Goal: Information Seeking & Learning: Compare options

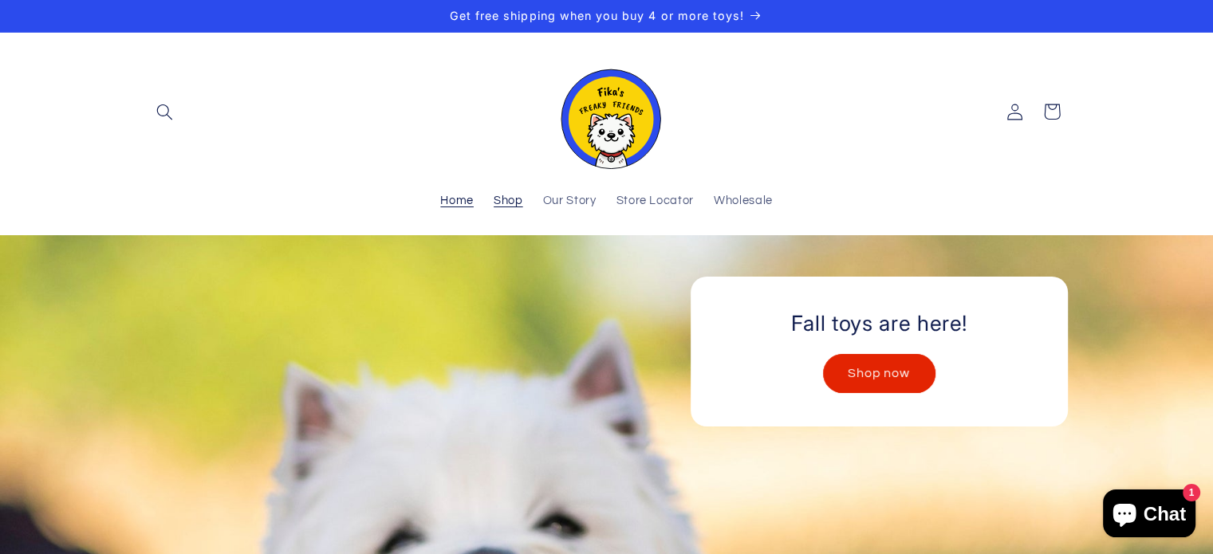
click at [522, 196] on span "Shop" at bounding box center [509, 201] width 30 height 15
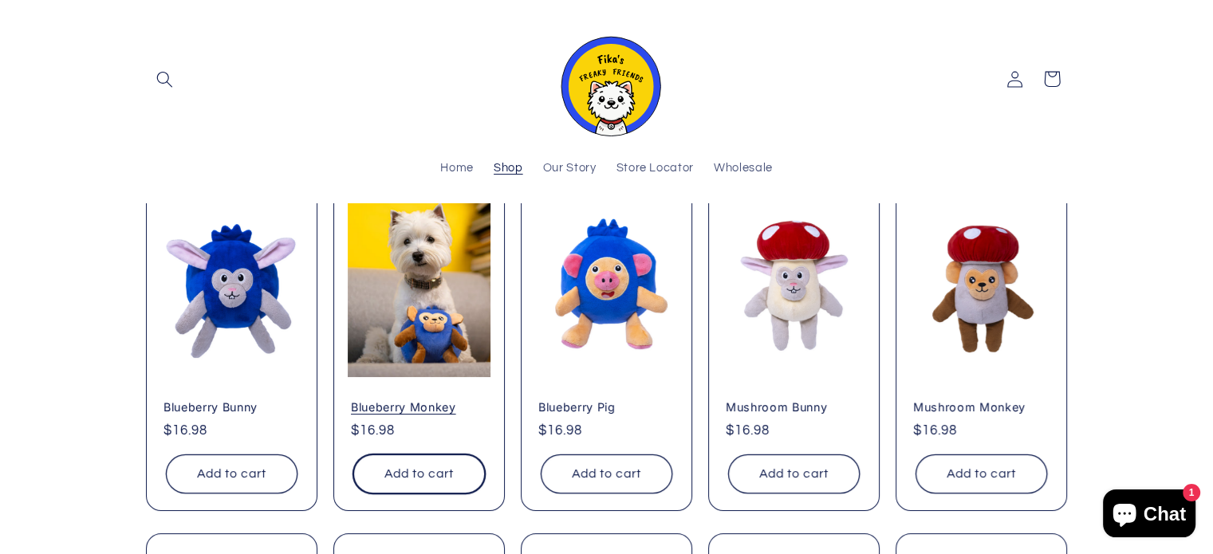
scroll to position [197, 0]
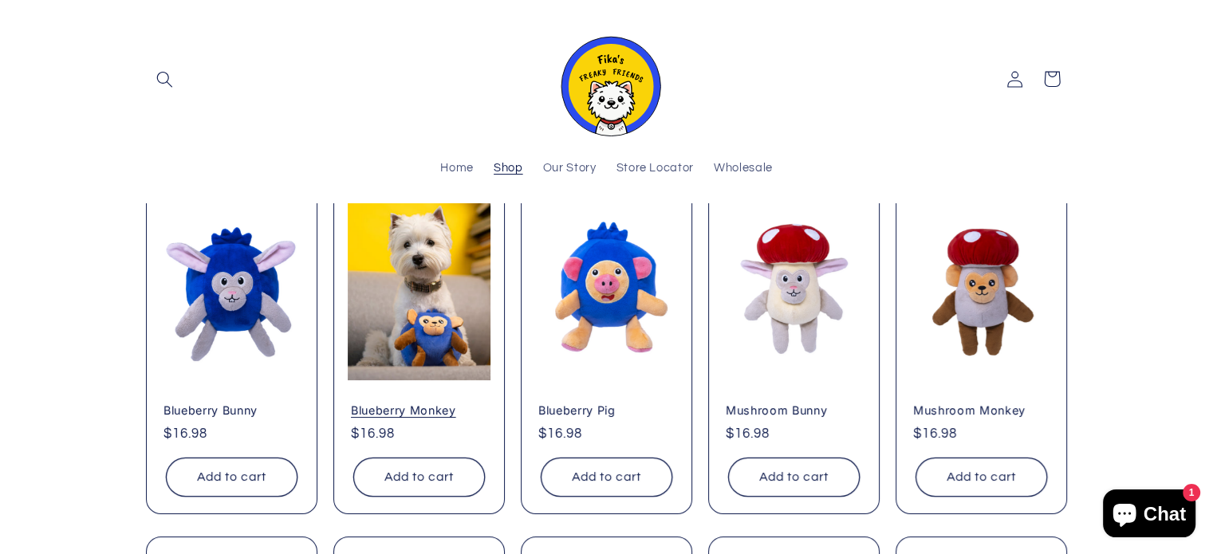
click at [416, 404] on link "Blueberry Monkey" at bounding box center [419, 411] width 136 height 14
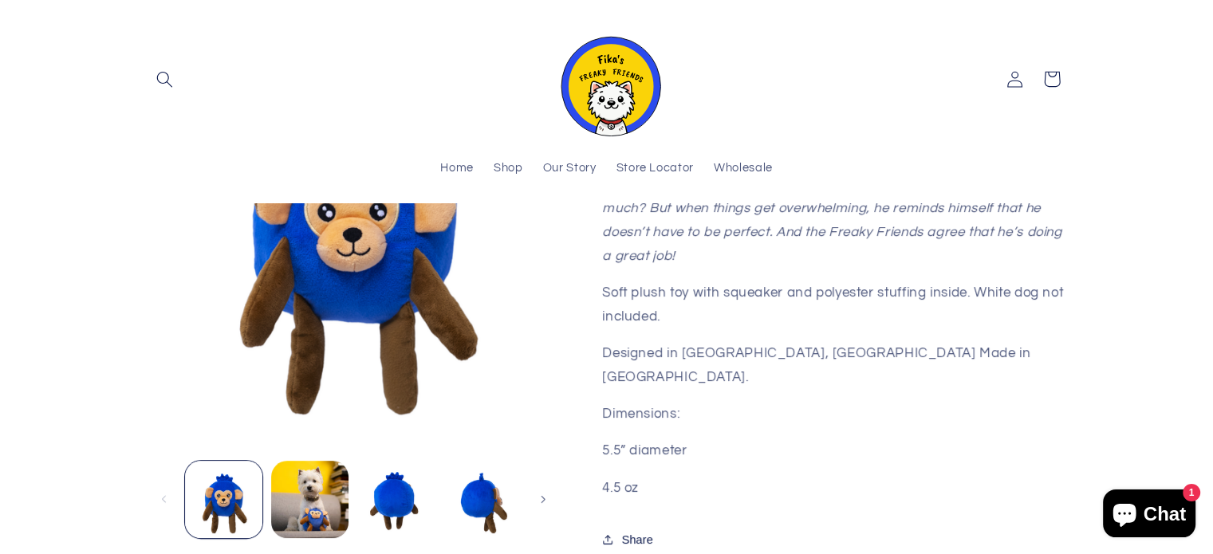
scroll to position [529, 0]
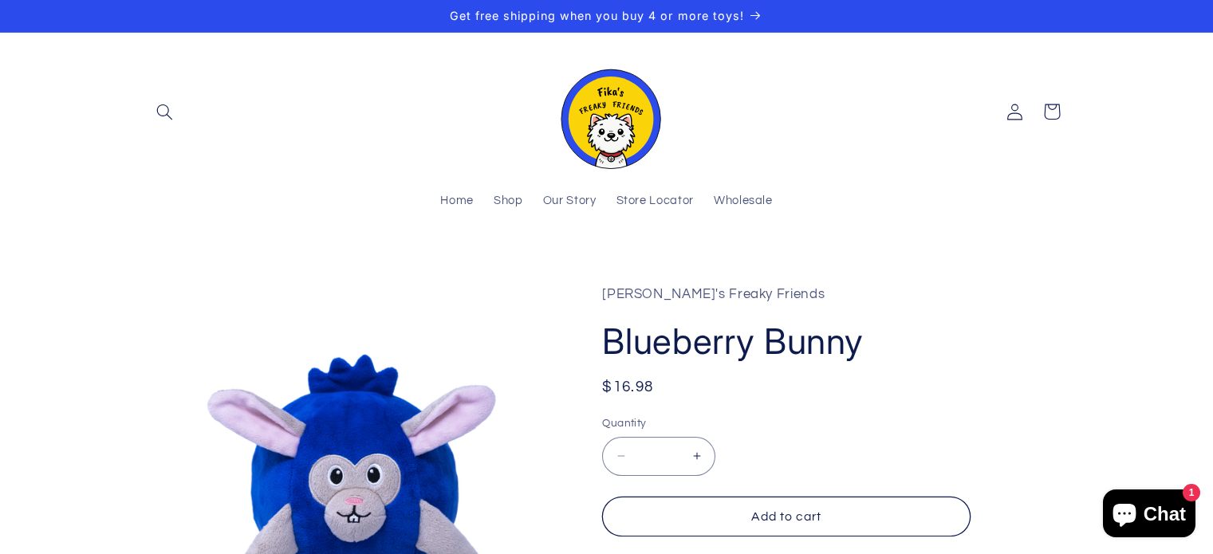
scroll to position [408, 0]
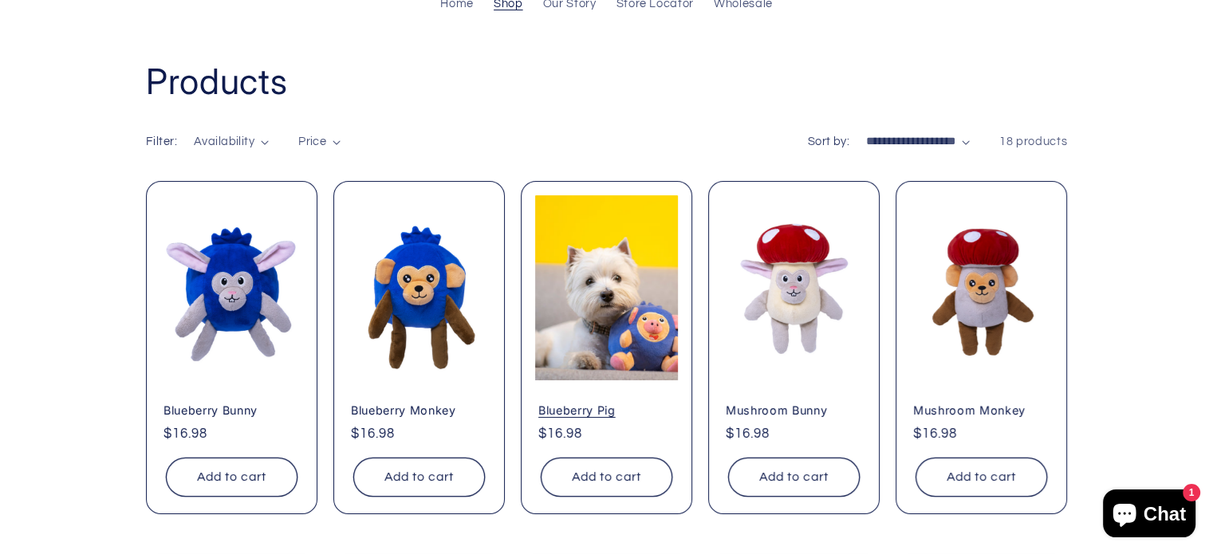
scroll to position [197, 0]
click at [619, 404] on link "Blueberry Pig" at bounding box center [606, 411] width 136 height 14
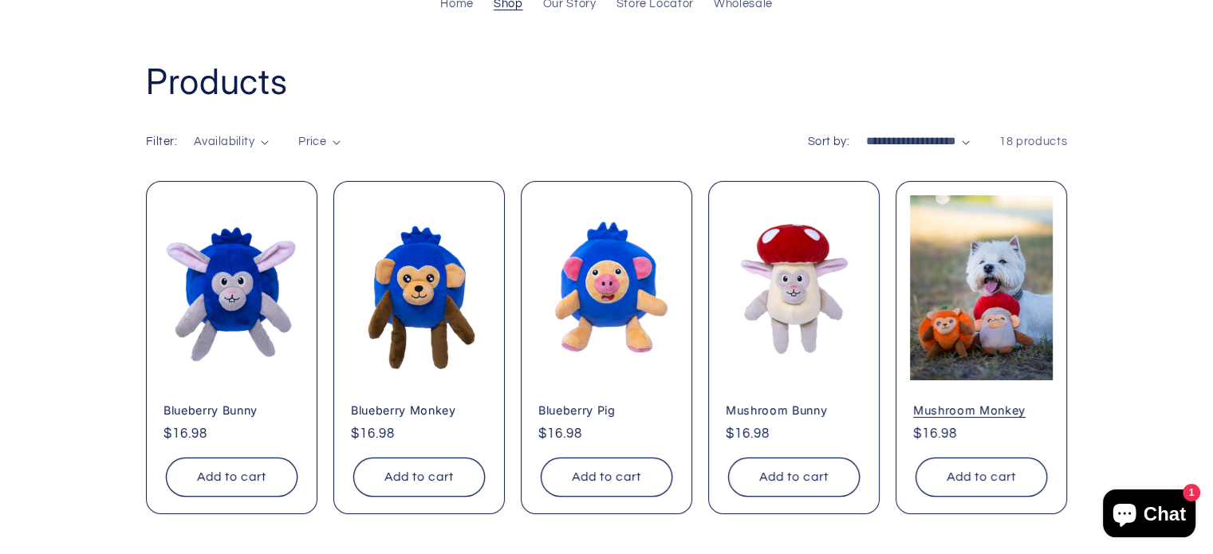
click at [1004, 404] on link "Mushroom Monkey" at bounding box center [981, 411] width 136 height 14
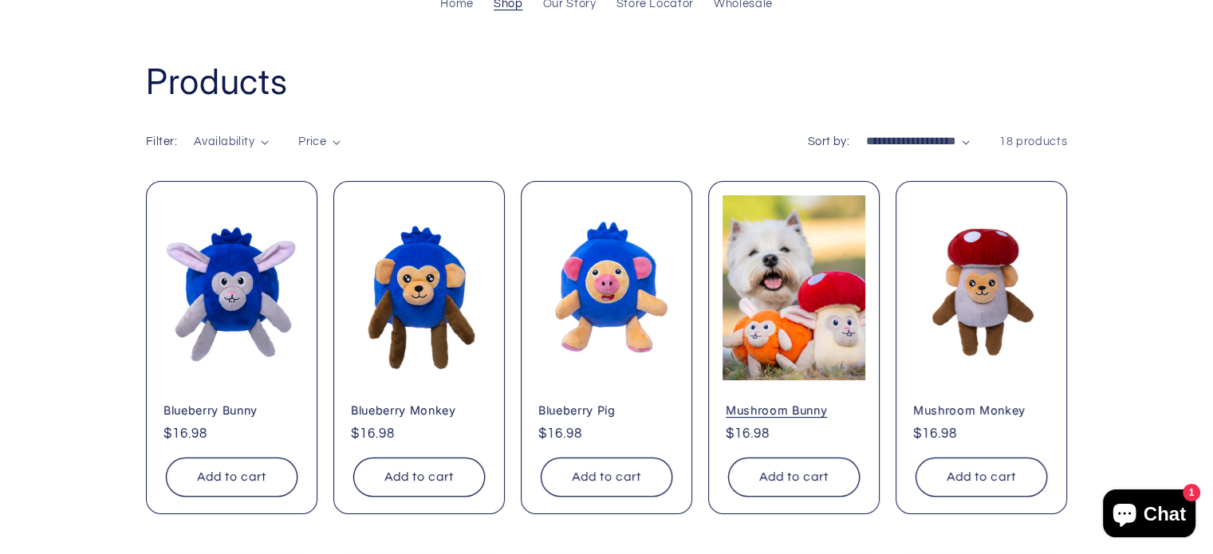
click at [815, 404] on link "Mushroom Bunny" at bounding box center [794, 411] width 136 height 14
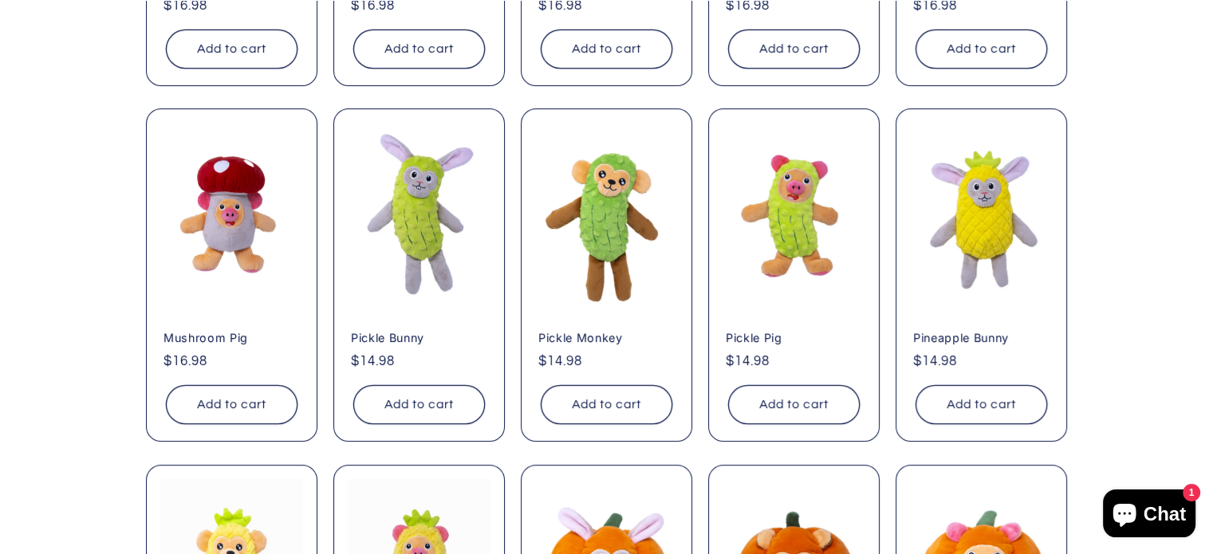
scroll to position [633, 0]
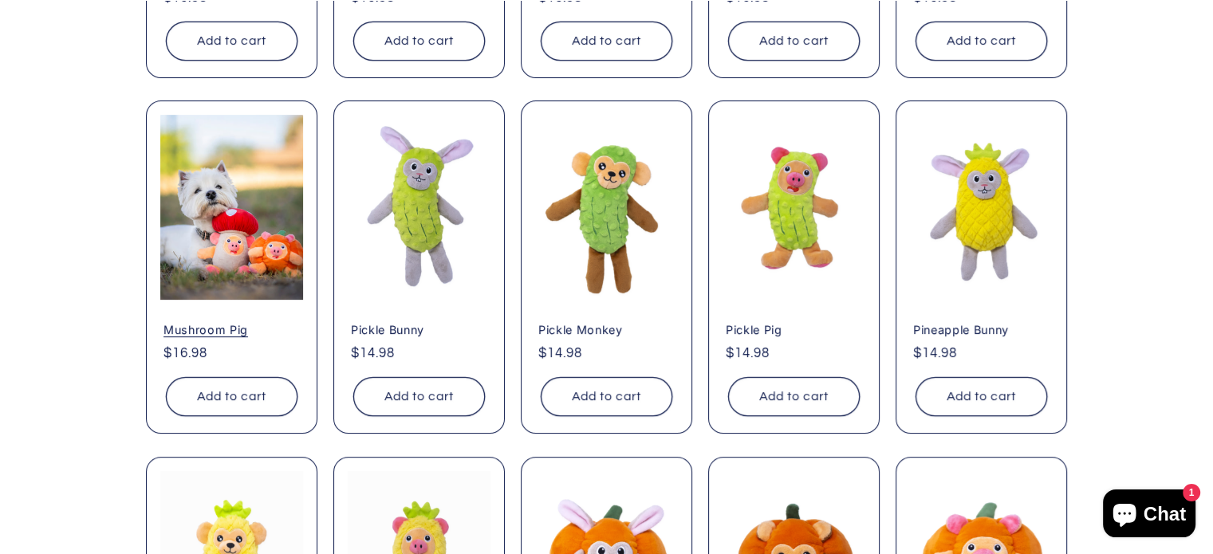
click at [190, 323] on link "Mushroom Pig" at bounding box center [232, 330] width 136 height 14
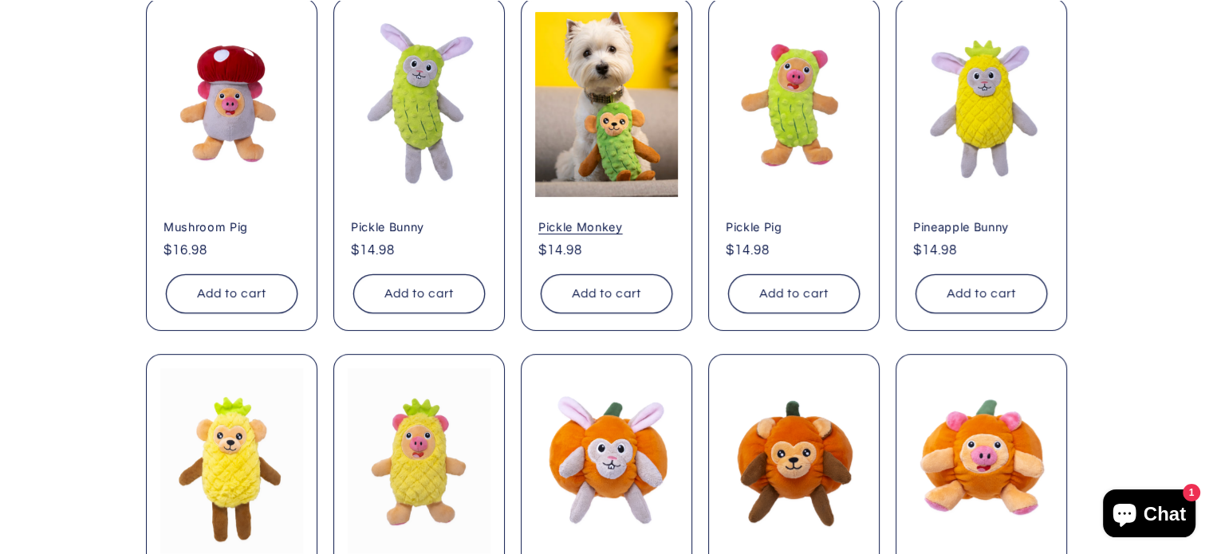
scroll to position [755, 0]
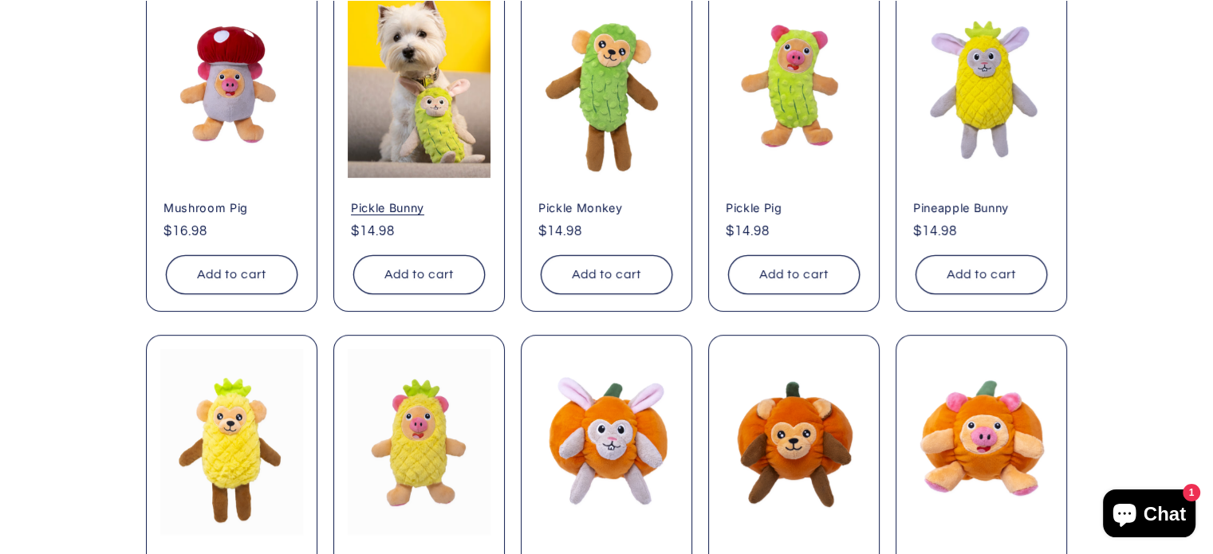
click at [418, 201] on link "Pickle Bunny" at bounding box center [419, 208] width 136 height 14
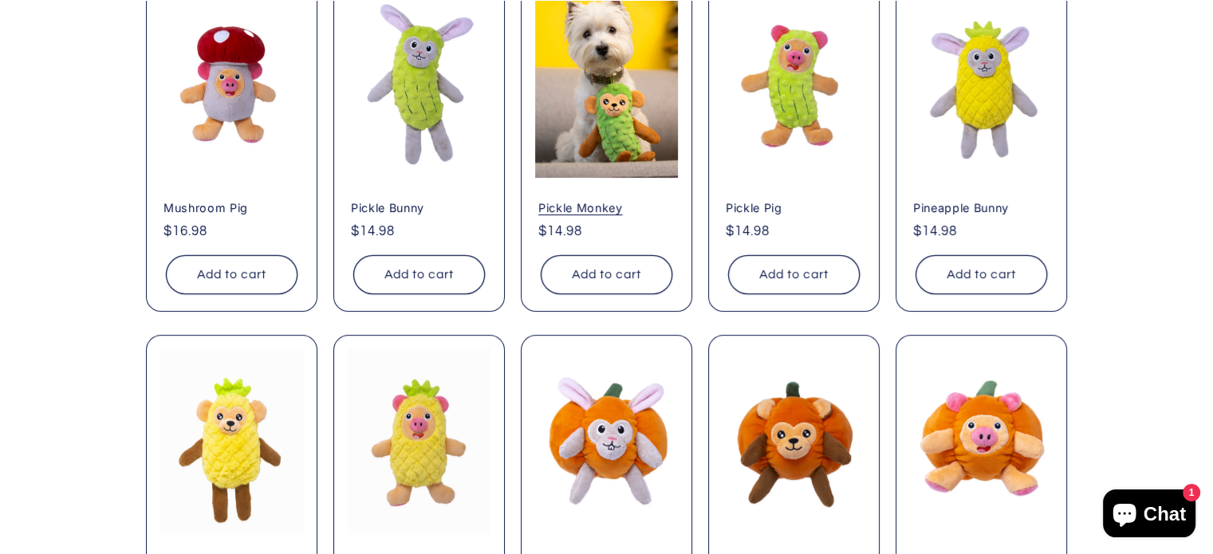
click at [583, 201] on link "Pickle Monkey" at bounding box center [606, 208] width 136 height 14
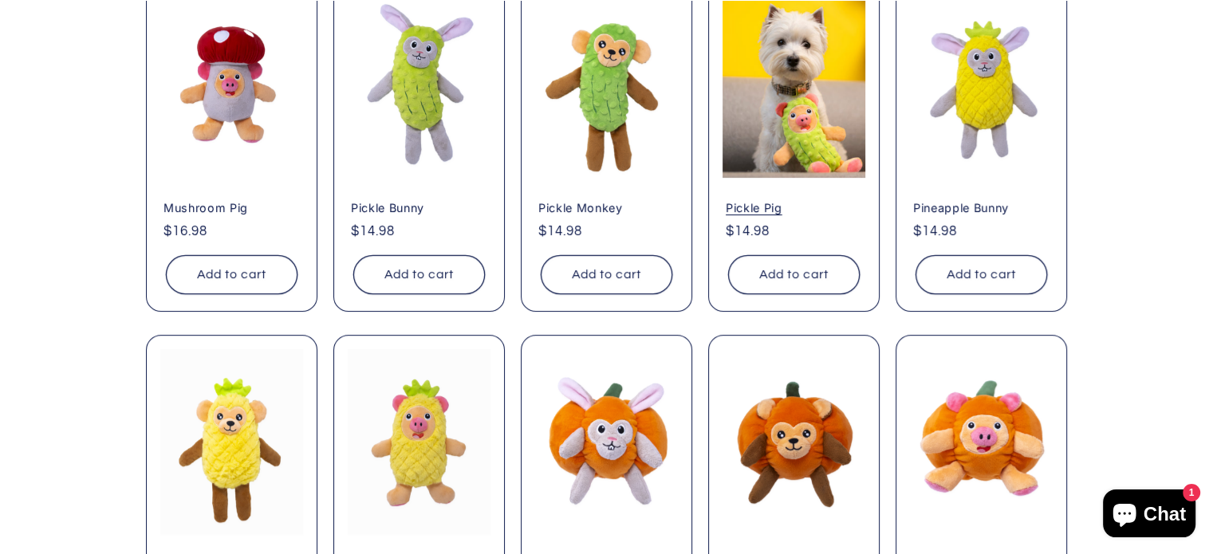
click at [839, 201] on link "Pickle Pig" at bounding box center [794, 208] width 136 height 14
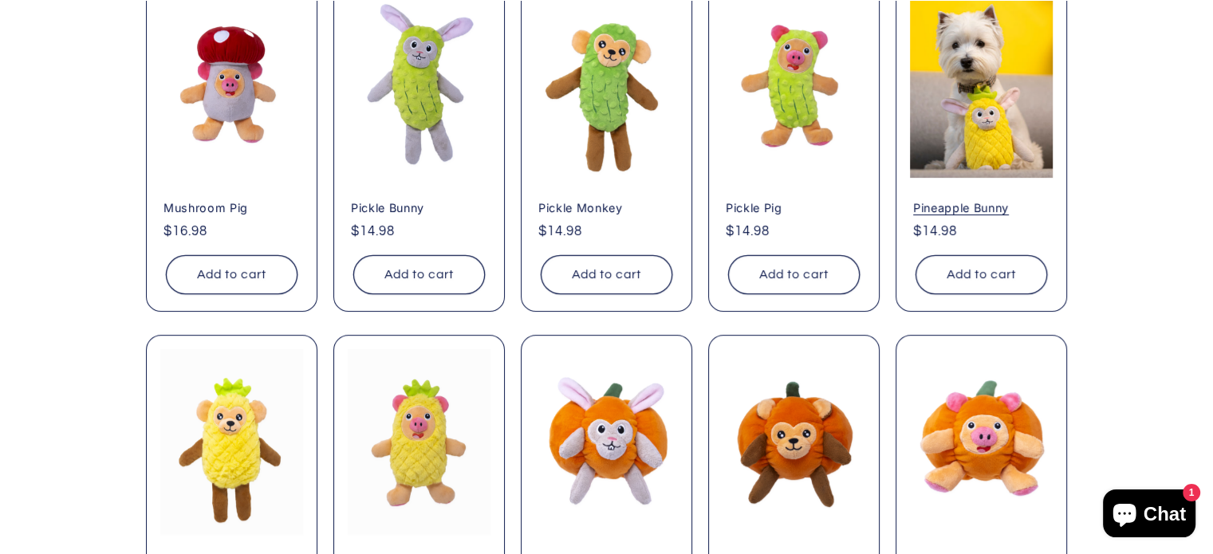
click at [1006, 201] on link "Pineapple Bunny" at bounding box center [981, 208] width 136 height 14
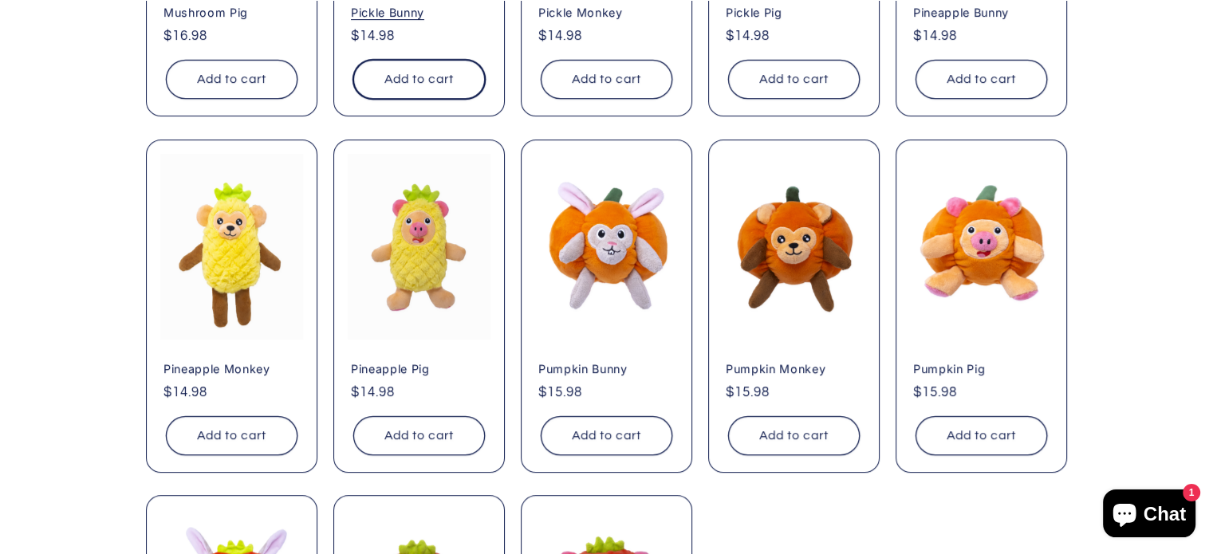
scroll to position [1007, 0]
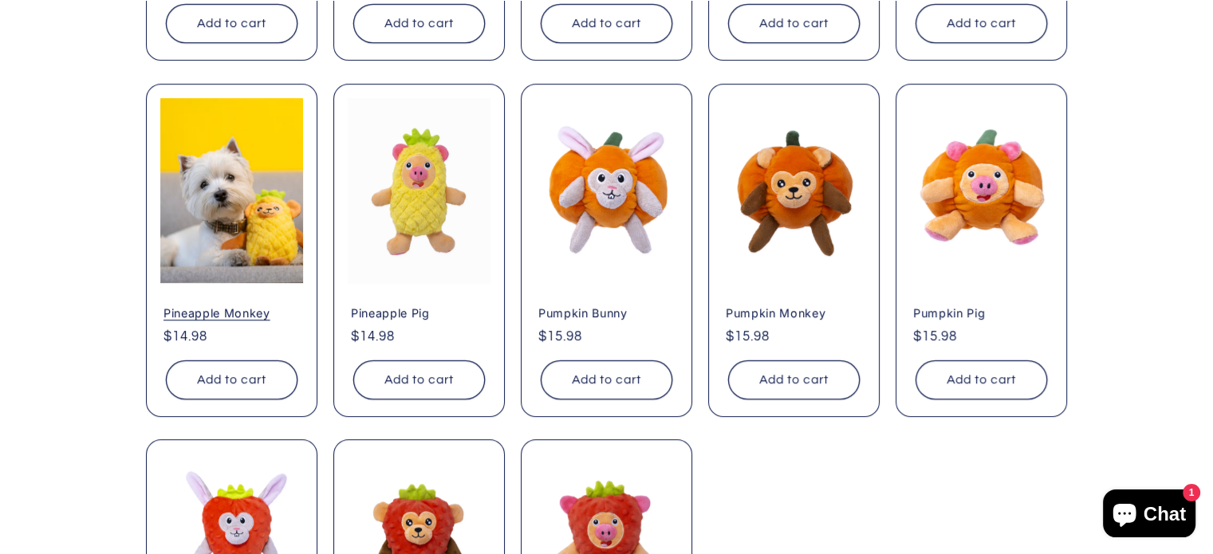
click at [295, 306] on link "Pineapple Monkey" at bounding box center [232, 313] width 136 height 14
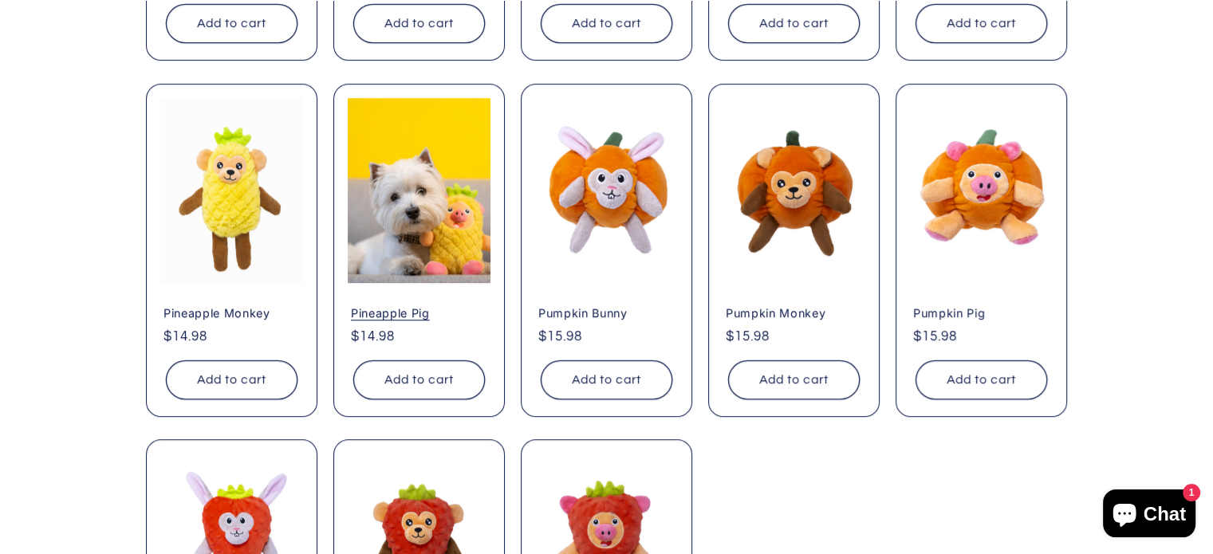
click at [462, 306] on link "Pineapple Pig" at bounding box center [419, 313] width 136 height 14
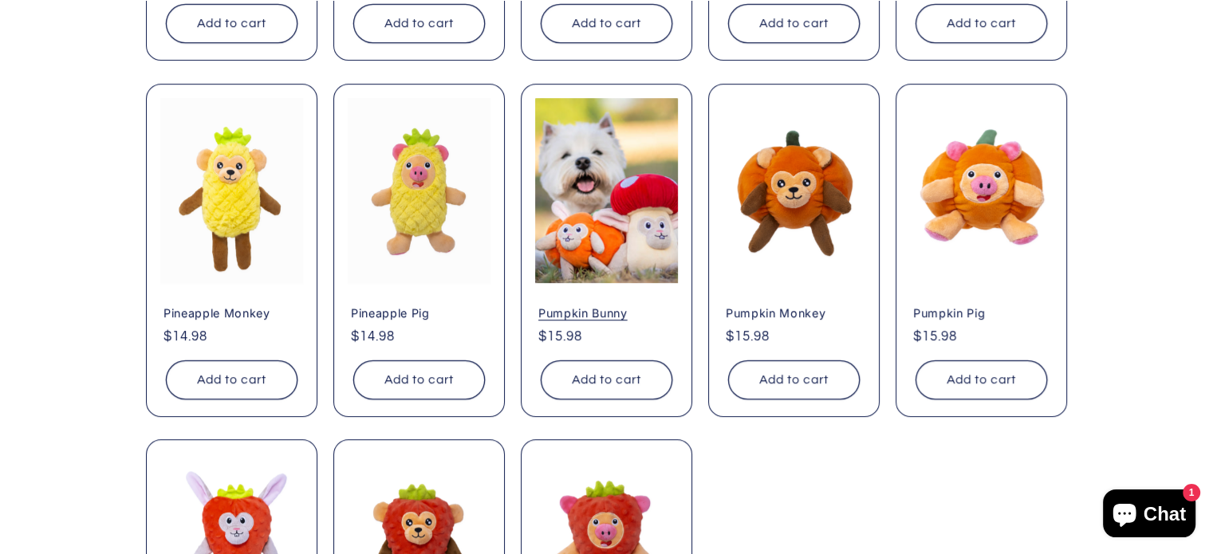
click at [590, 306] on link "Pumpkin Bunny" at bounding box center [606, 313] width 136 height 14
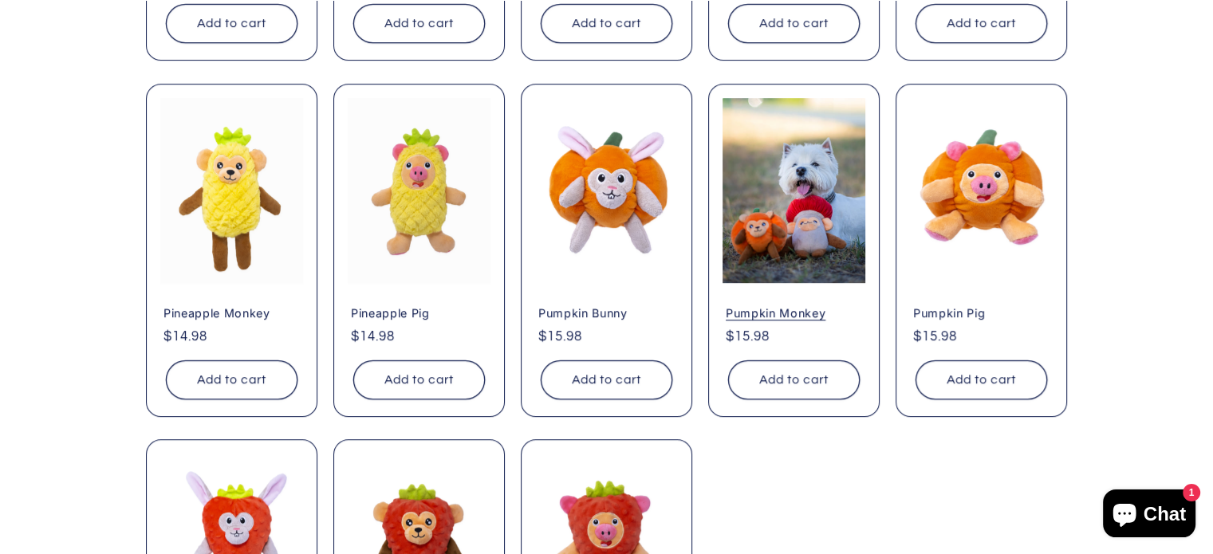
click at [744, 306] on link "Pumpkin Monkey" at bounding box center [794, 313] width 136 height 14
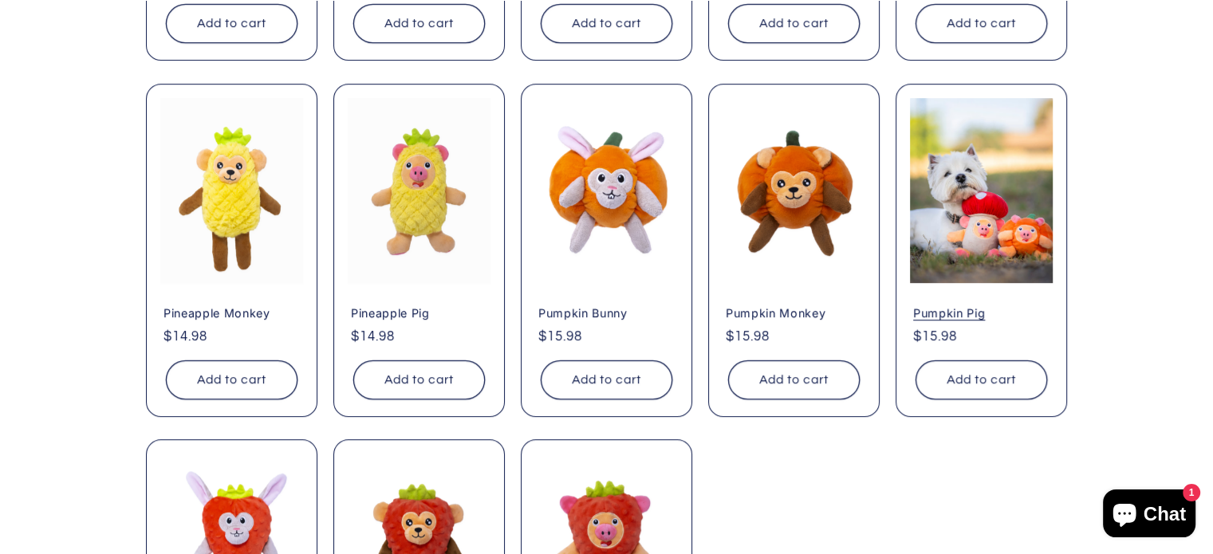
click at [1040, 306] on link "Pumpkin Pig" at bounding box center [981, 313] width 136 height 14
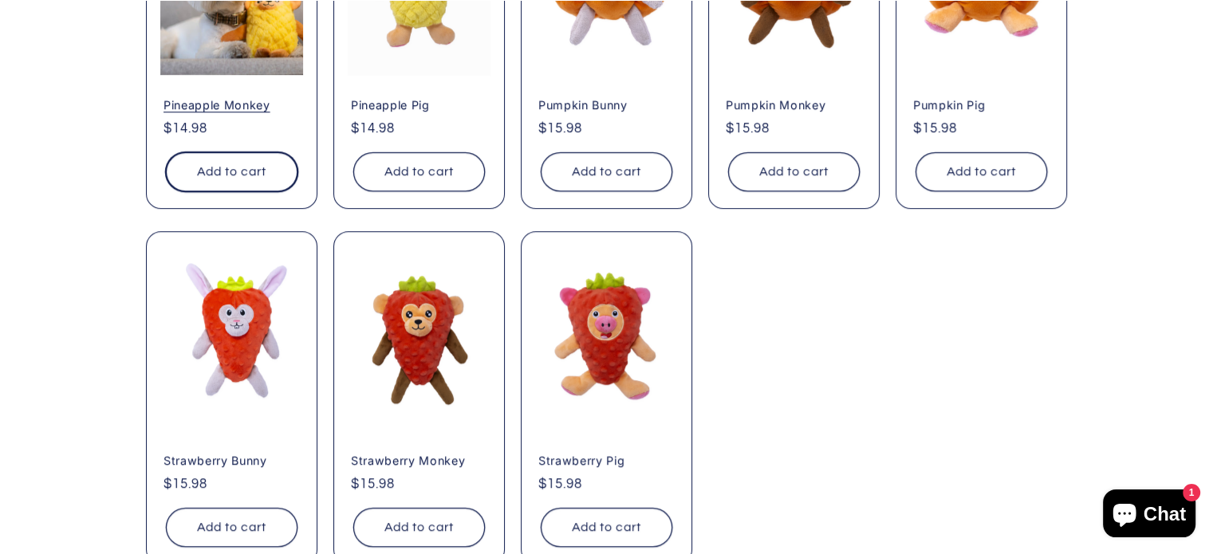
scroll to position [1306, 0]
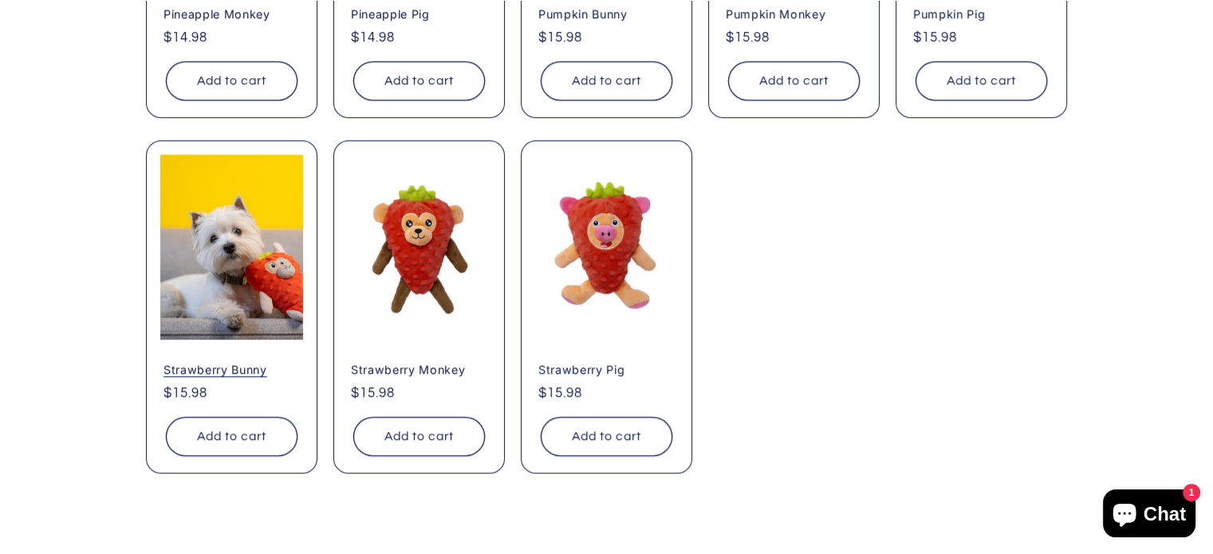
click at [235, 363] on link "Strawberry Bunny" at bounding box center [232, 370] width 136 height 14
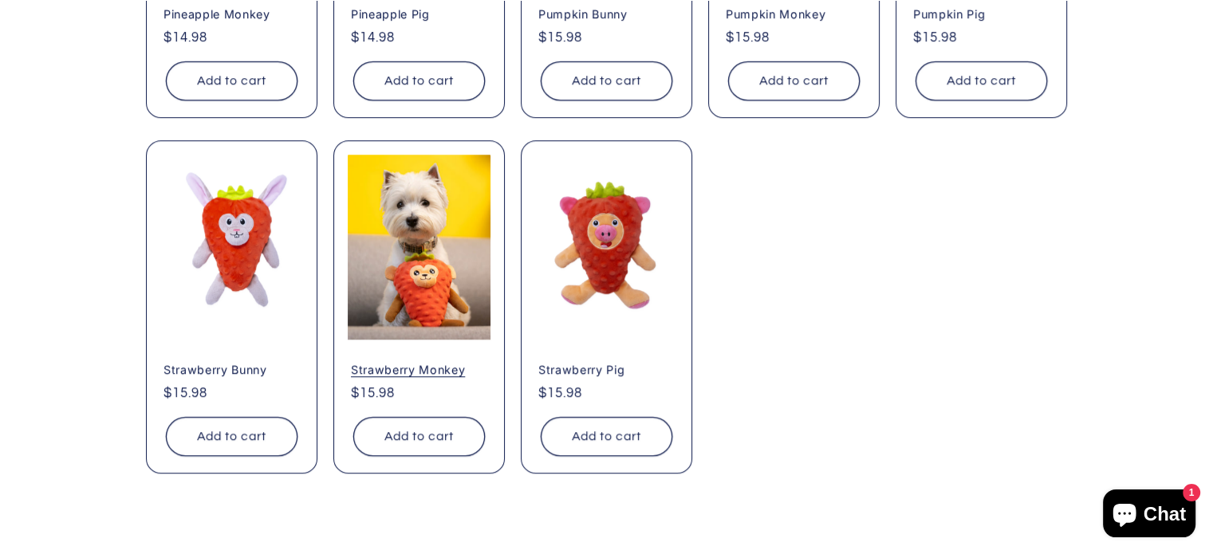
click at [456, 363] on link "Strawberry Monkey" at bounding box center [419, 370] width 136 height 14
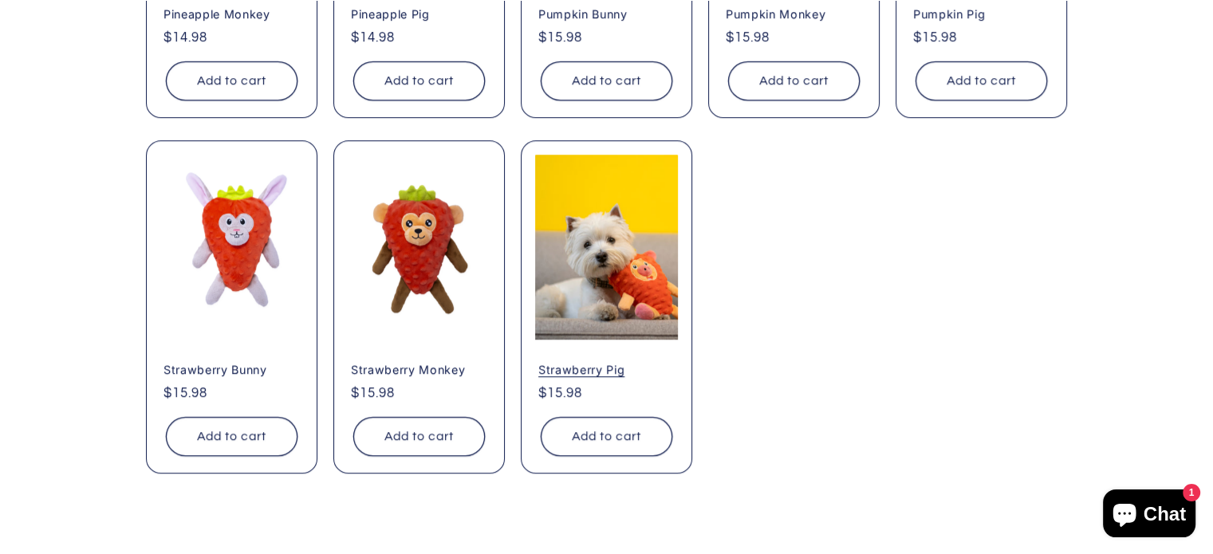
click at [561, 363] on link "Strawberry Pig" at bounding box center [606, 370] width 136 height 14
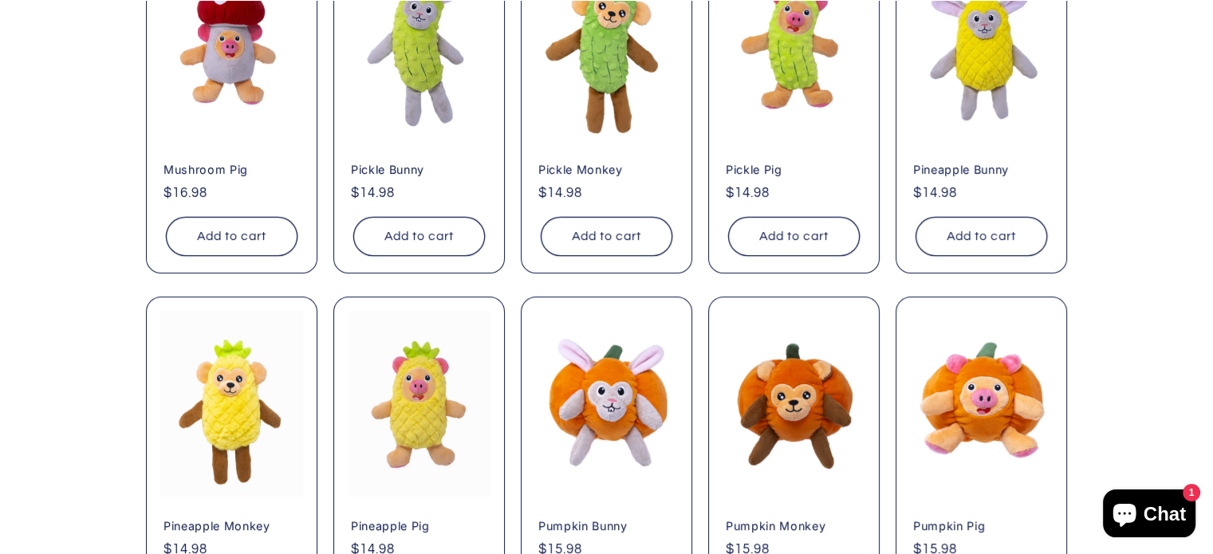
scroll to position [800, 0]
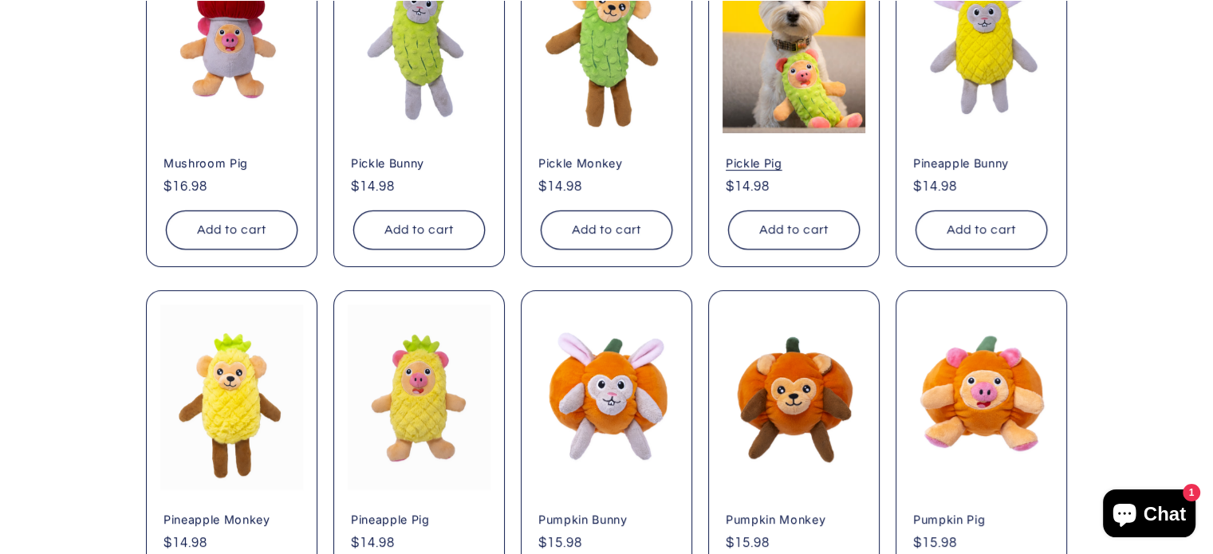
click at [787, 156] on link "Pickle Pig" at bounding box center [794, 163] width 136 height 14
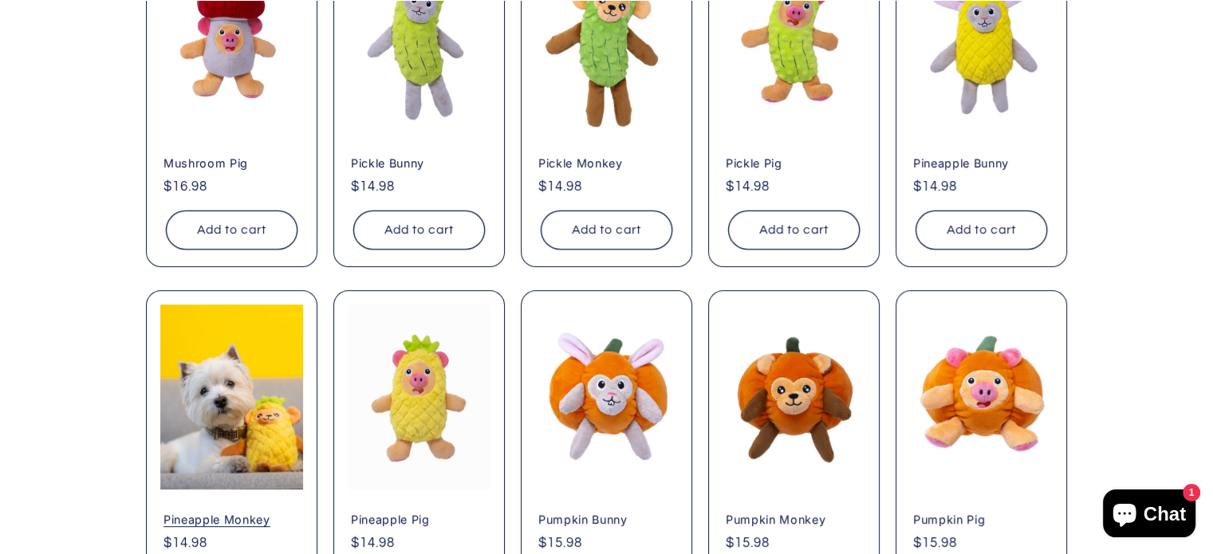
click at [180, 512] on link "Pineapple Monkey" at bounding box center [232, 519] width 136 height 14
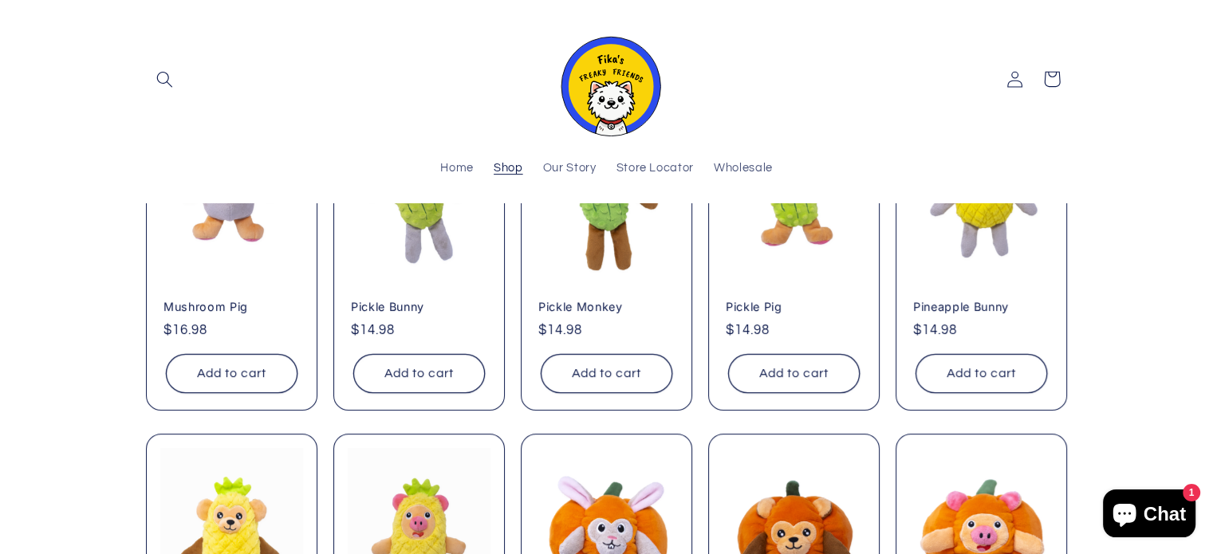
scroll to position [488, 0]
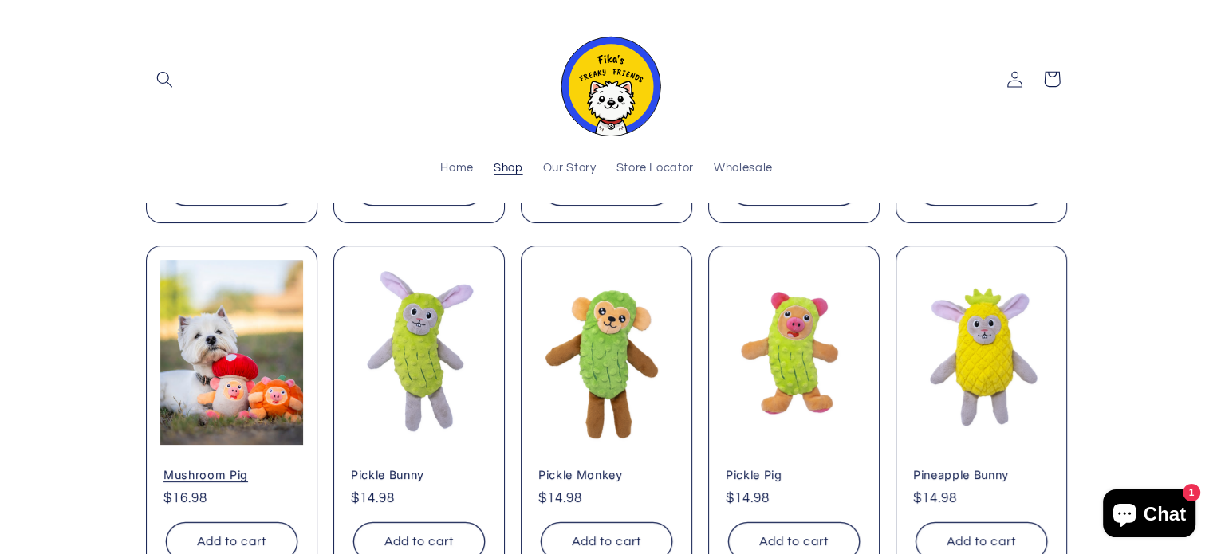
click at [261, 468] on link "Mushroom Pig" at bounding box center [232, 475] width 136 height 14
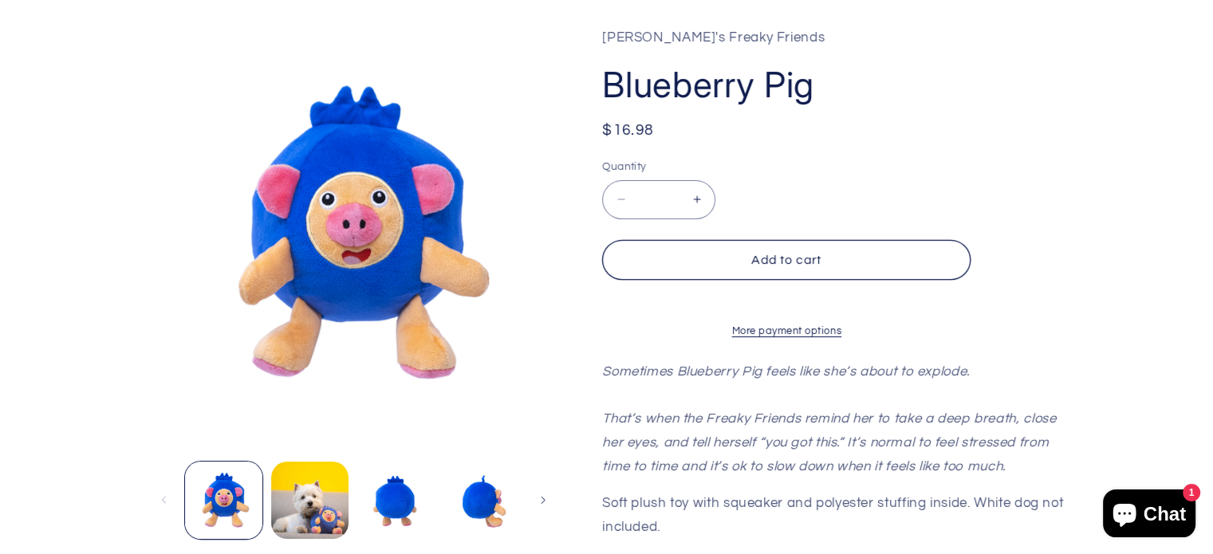
scroll to position [439, 0]
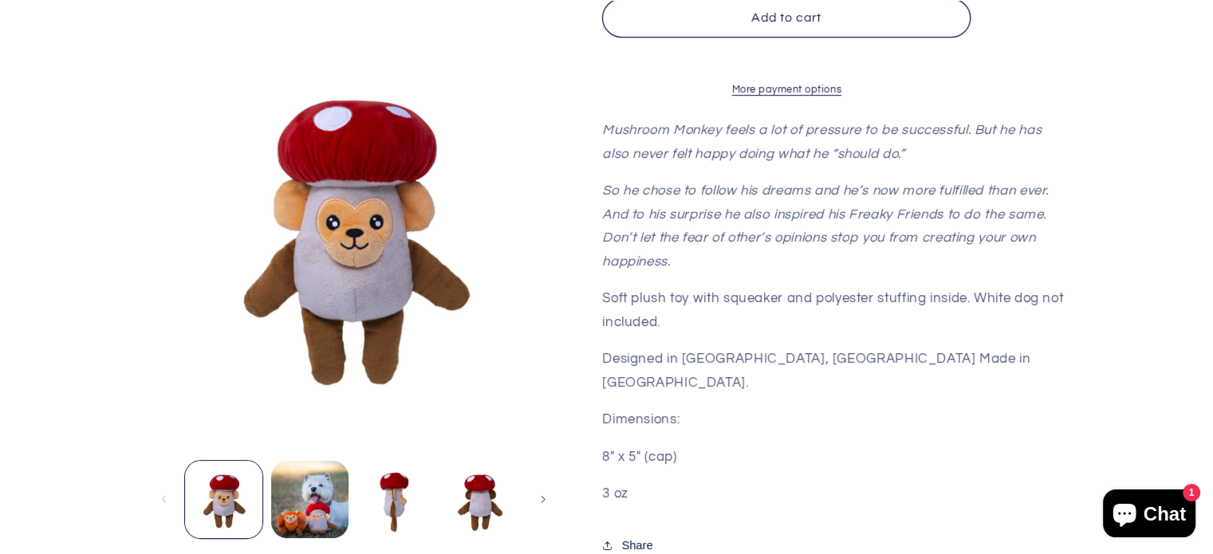
scroll to position [554, 0]
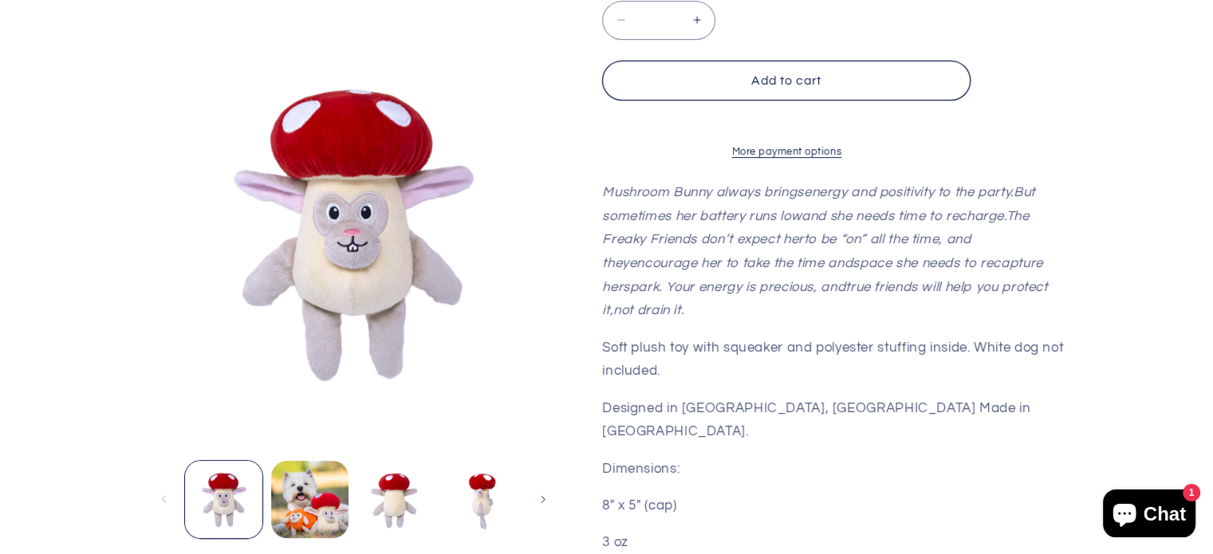
scroll to position [456, 0]
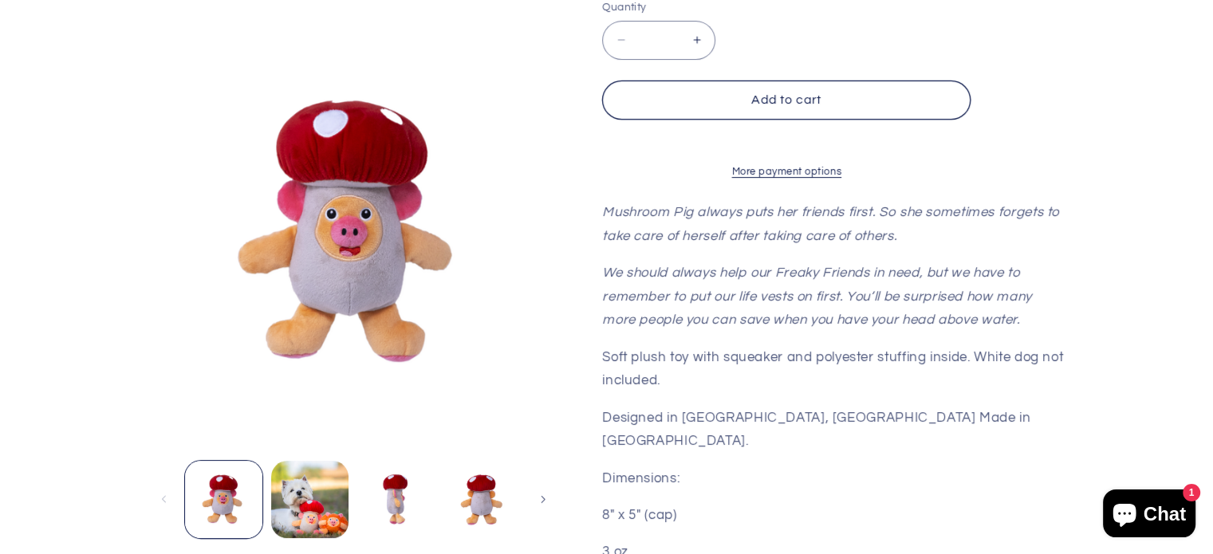
scroll to position [466, 0]
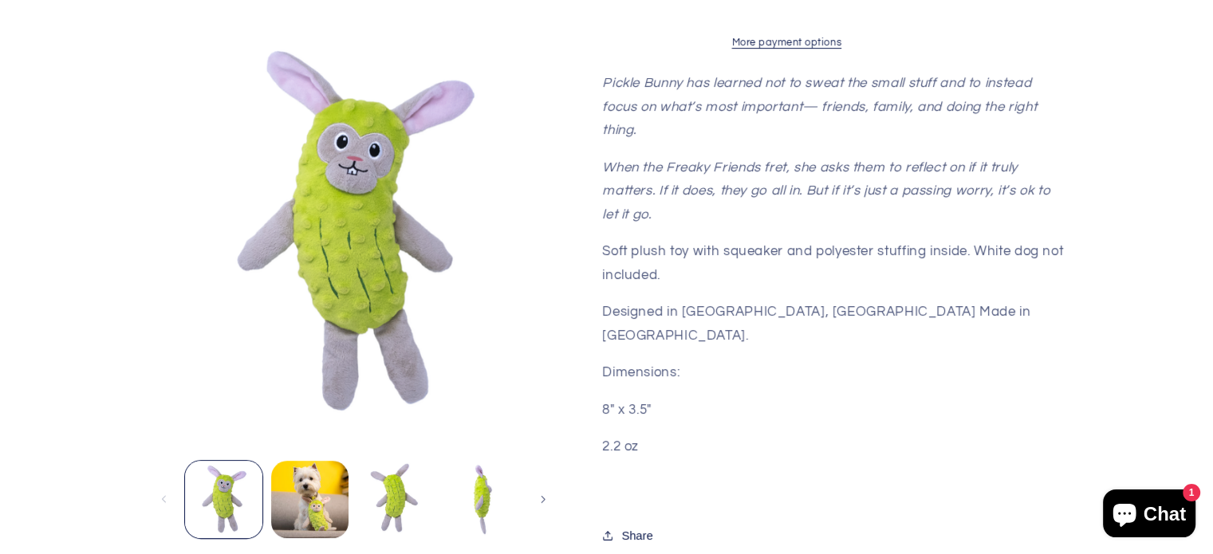
scroll to position [558, 0]
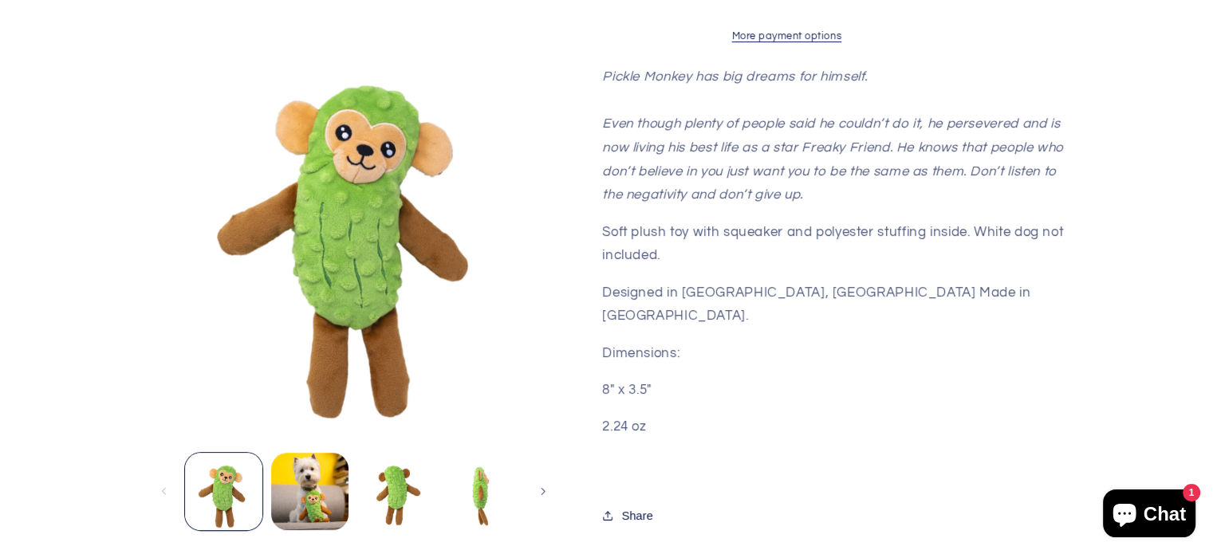
scroll to position [565, 0]
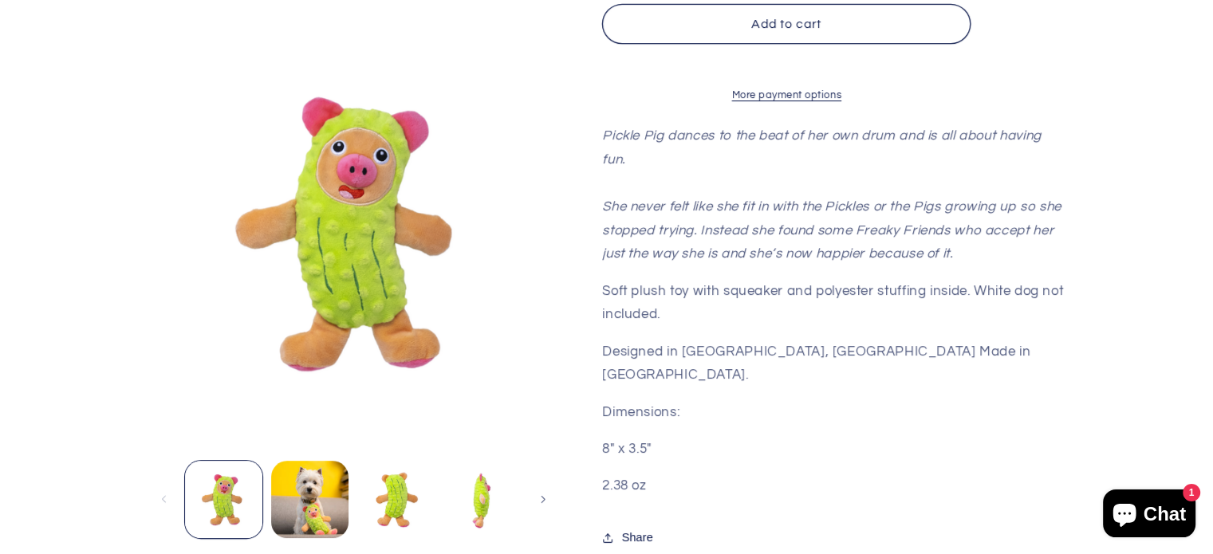
scroll to position [506, 0]
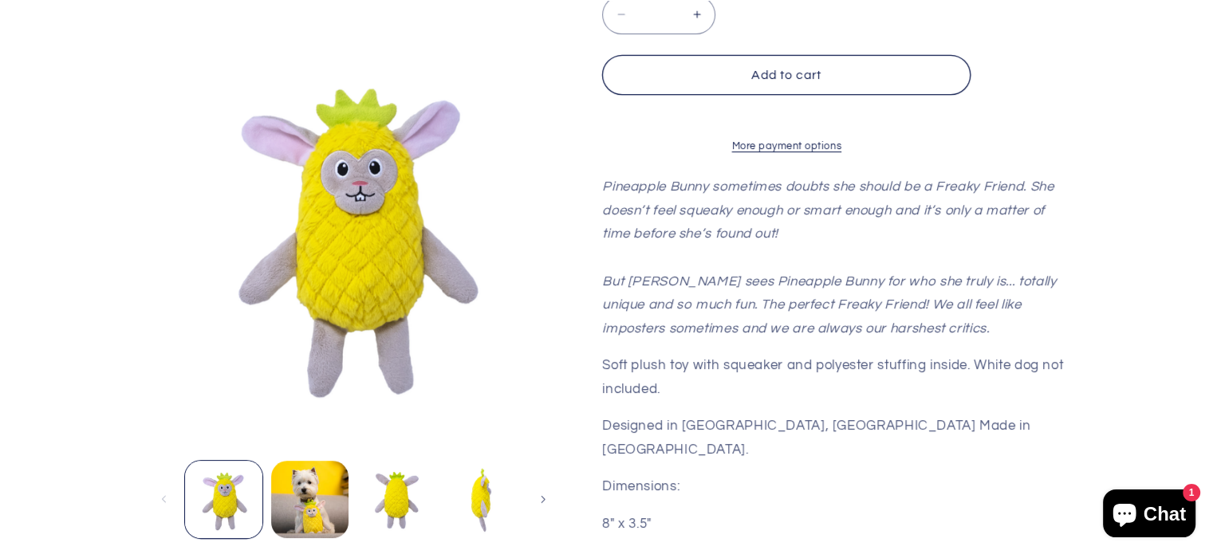
scroll to position [456, 0]
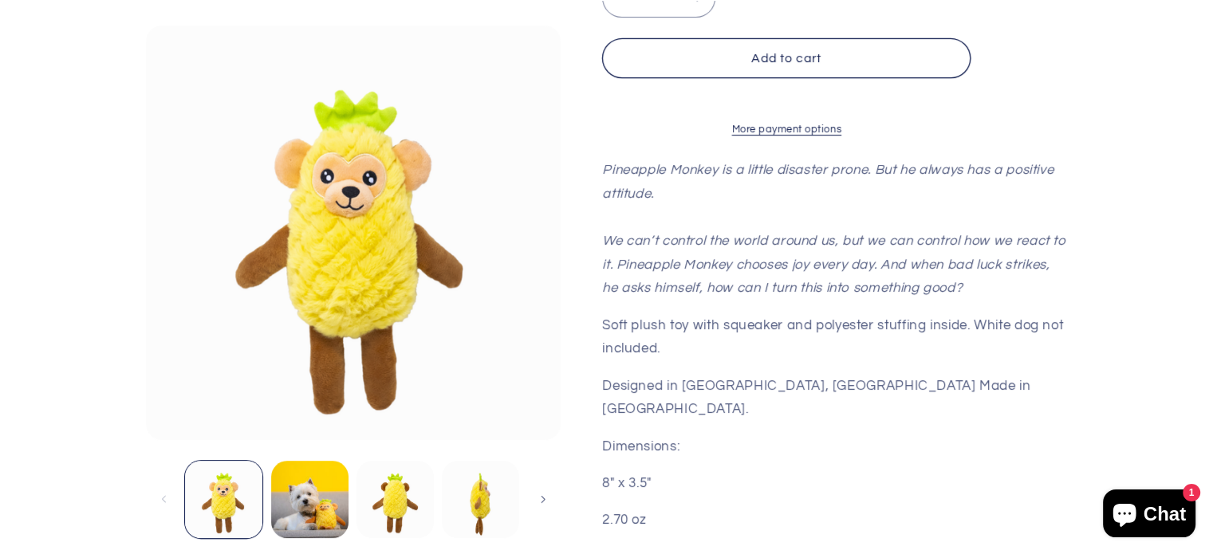
scroll to position [493, 0]
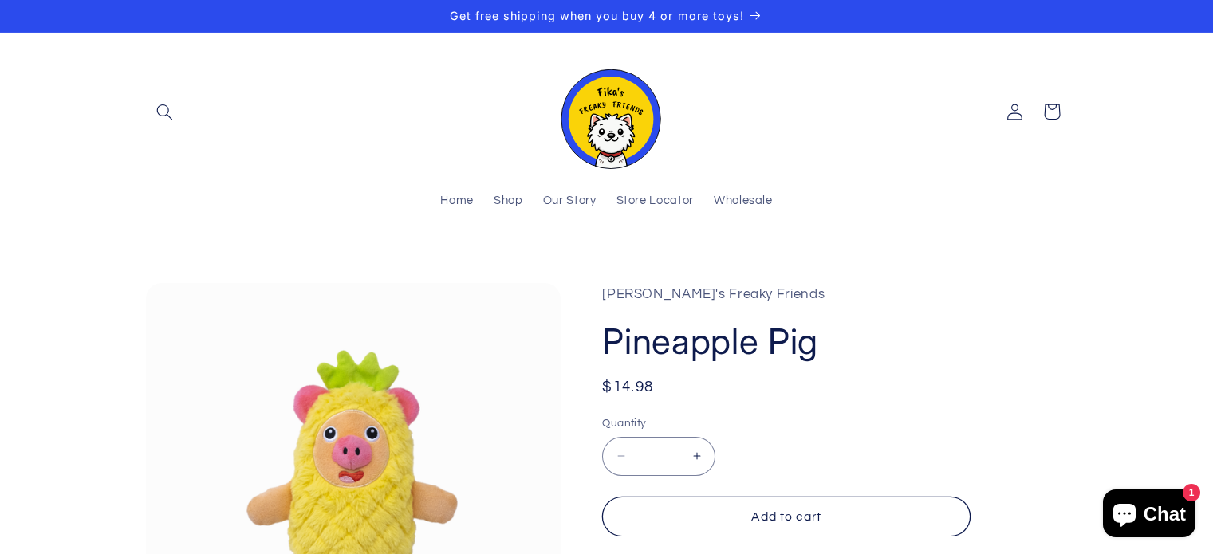
scroll to position [517, 0]
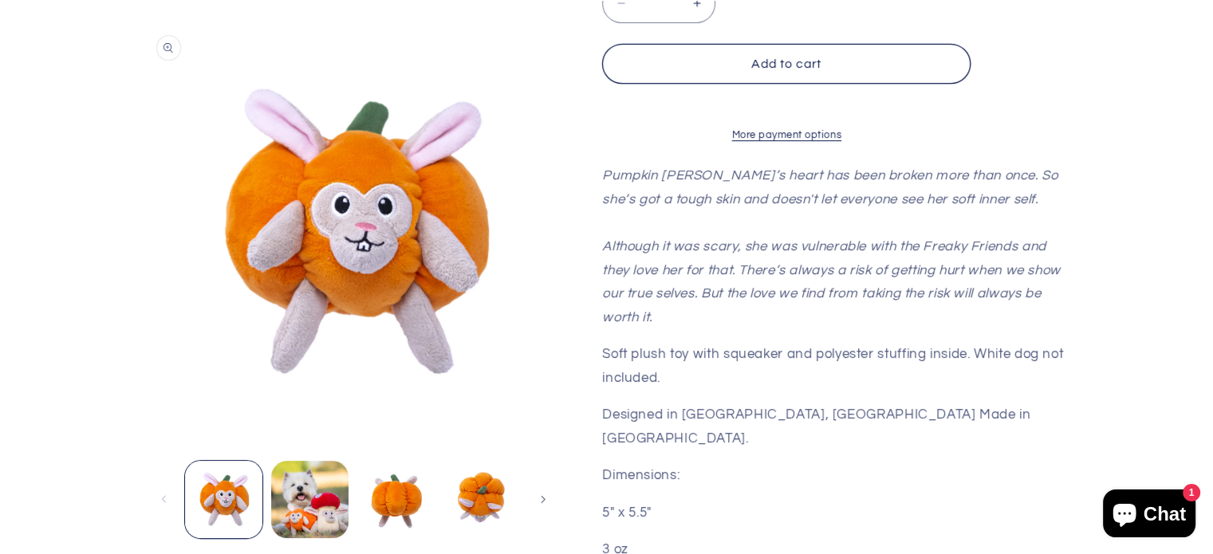
scroll to position [466, 0]
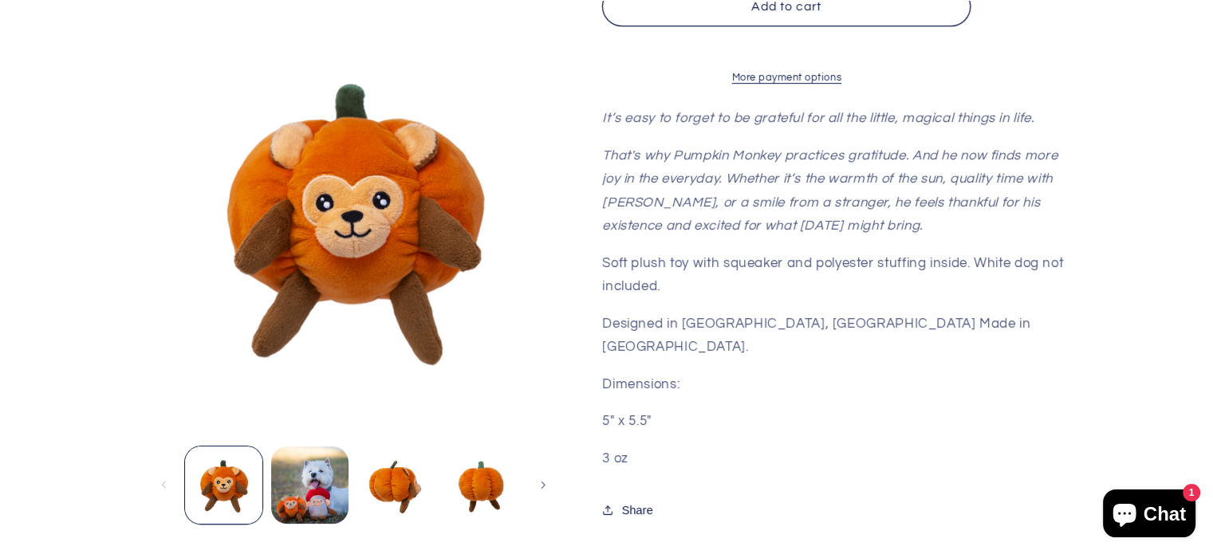
scroll to position [523, 0]
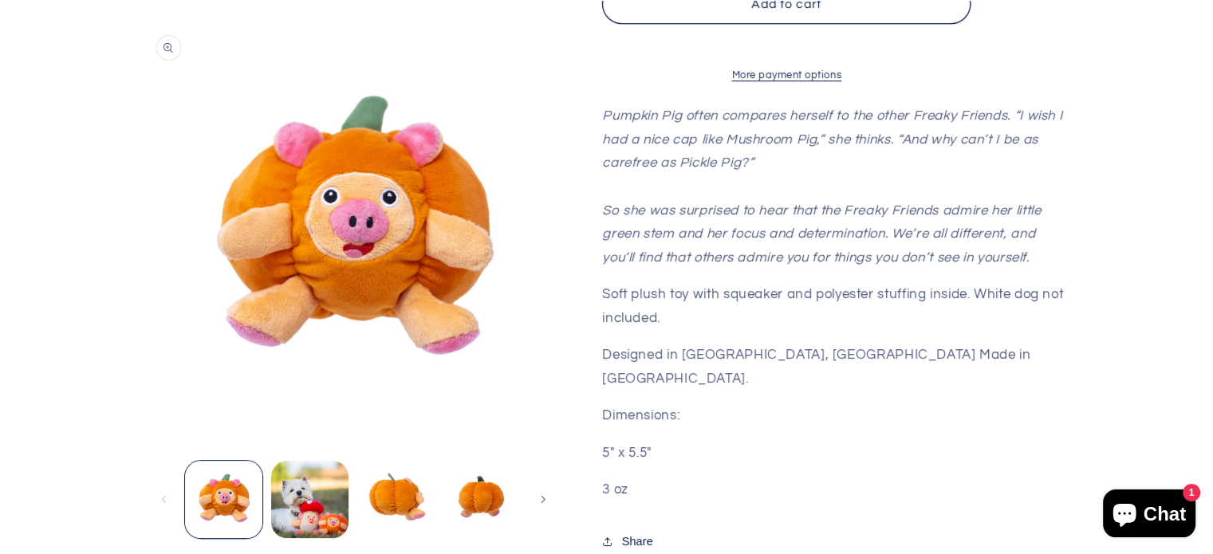
scroll to position [526, 0]
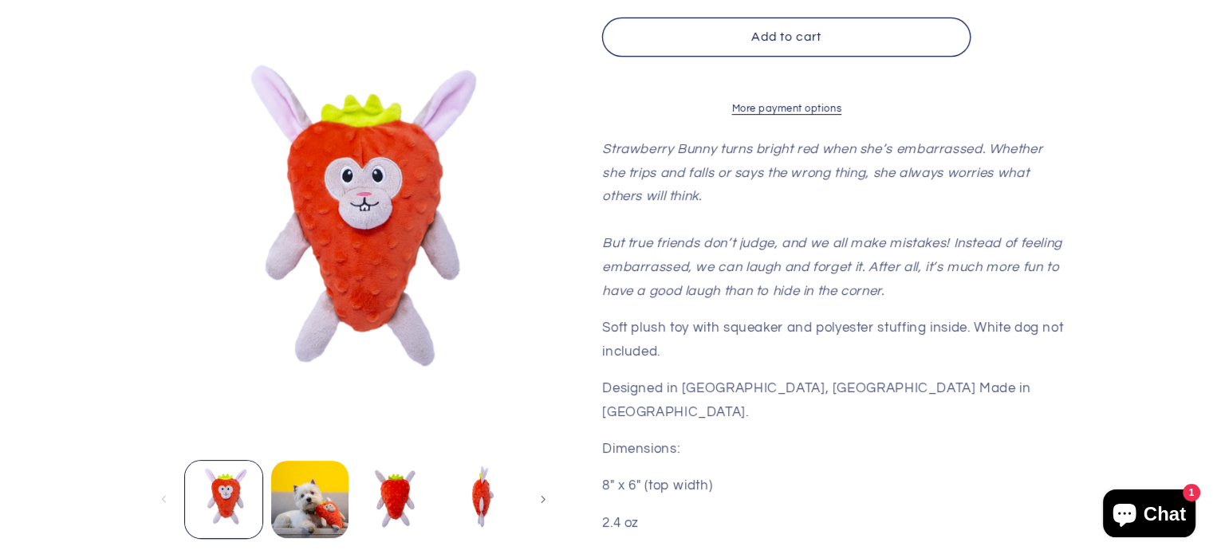
scroll to position [534, 0]
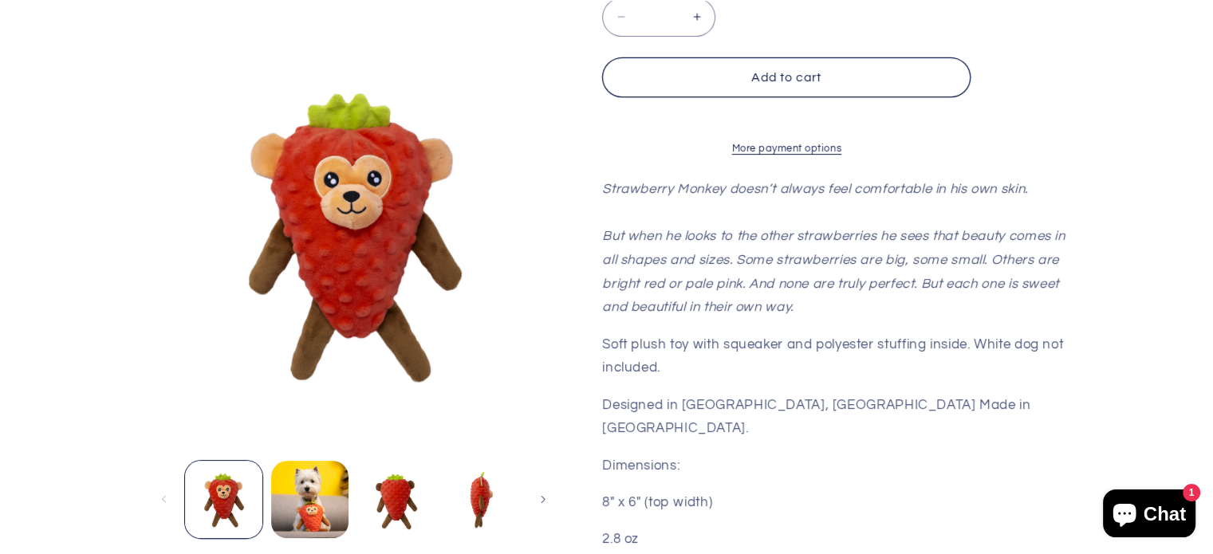
scroll to position [603, 0]
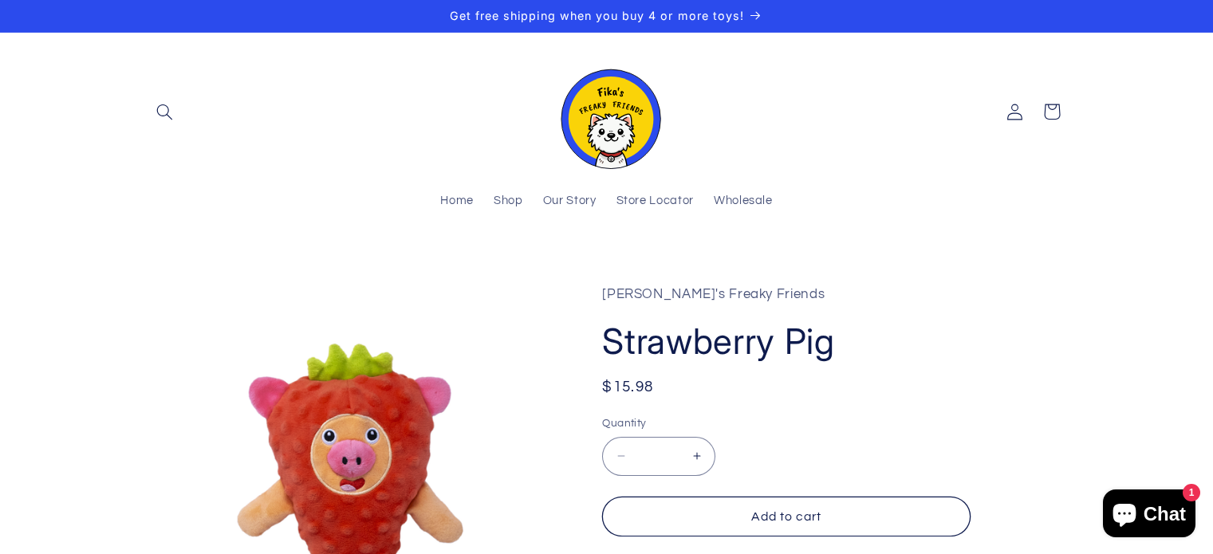
scroll to position [529, 0]
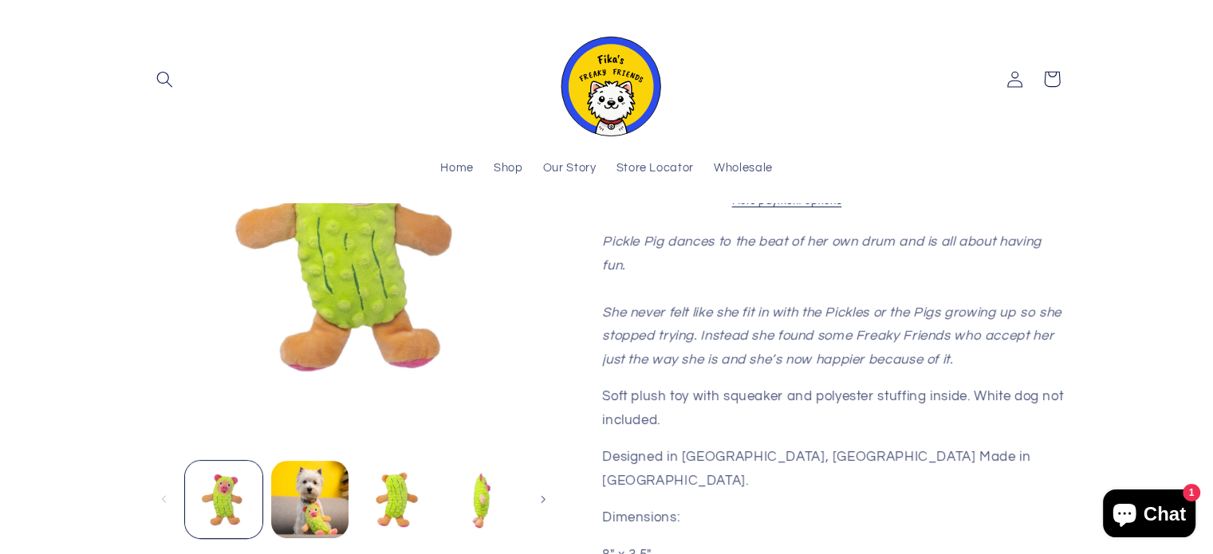
scroll to position [433, 0]
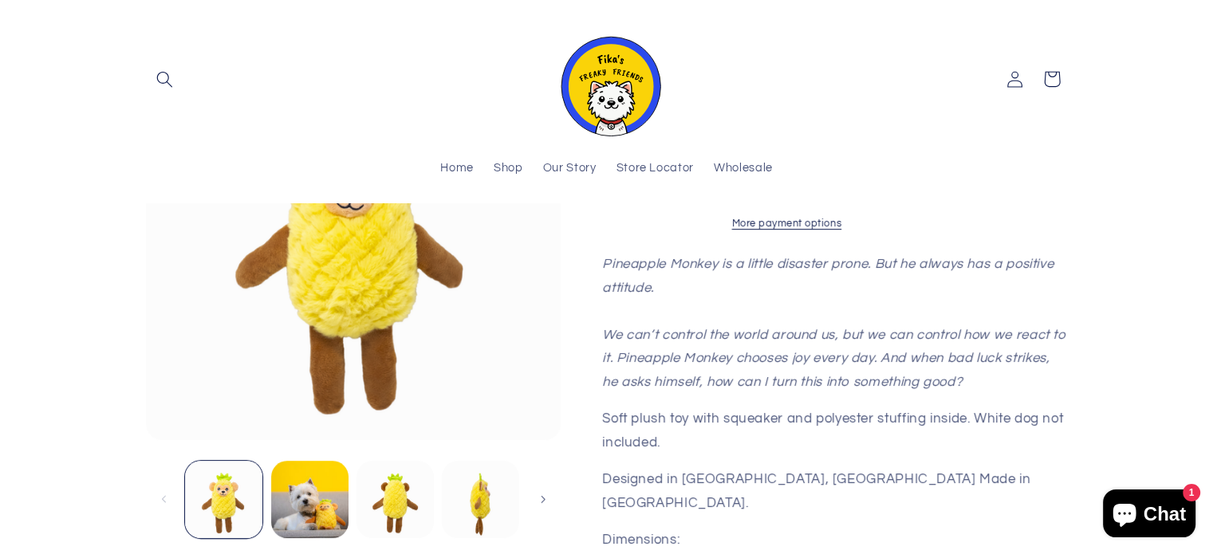
scroll to position [413, 0]
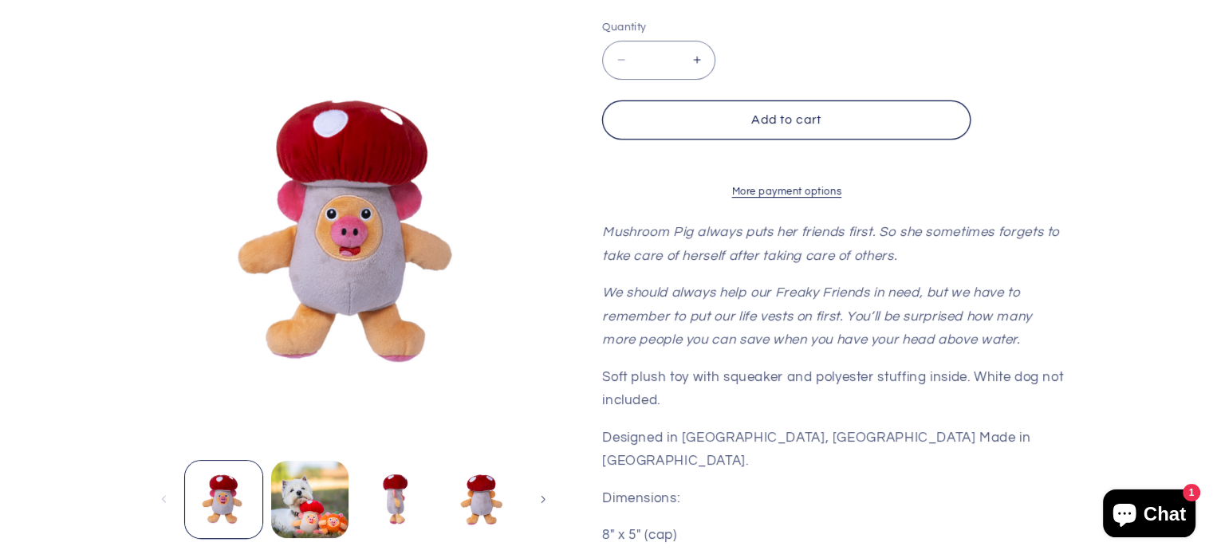
scroll to position [447, 0]
